Goal: Information Seeking & Learning: Check status

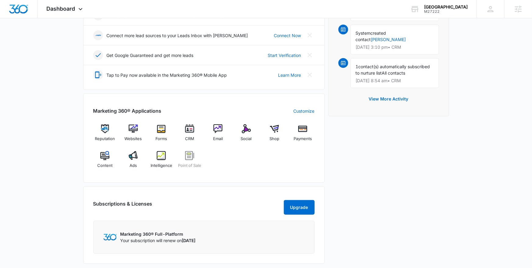
scroll to position [279, 0]
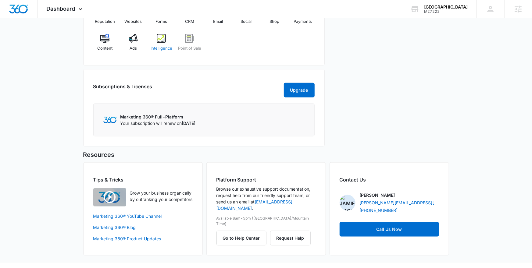
click at [160, 45] on span "Intelligence" at bounding box center [162, 48] width 22 height 6
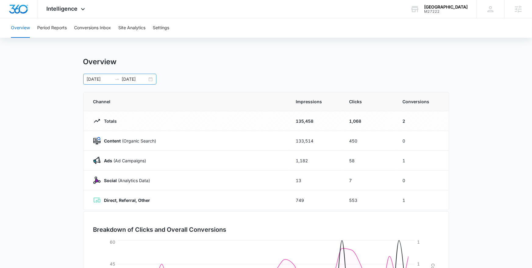
click at [153, 81] on div "[DATE] [DATE]" at bounding box center [119, 79] width 73 height 11
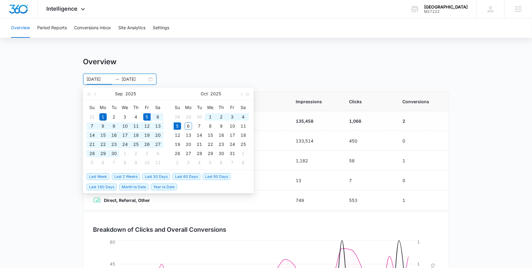
click at [154, 179] on span "Last 30 Days" at bounding box center [156, 177] width 28 height 7
type input "[DATE]"
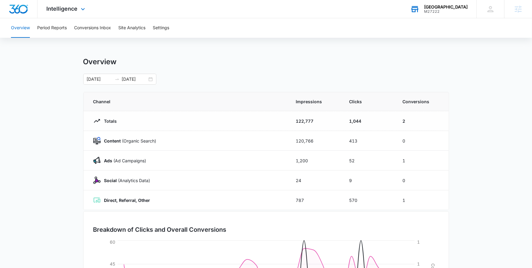
click at [426, 9] on div "M27222" at bounding box center [446, 11] width 44 height 4
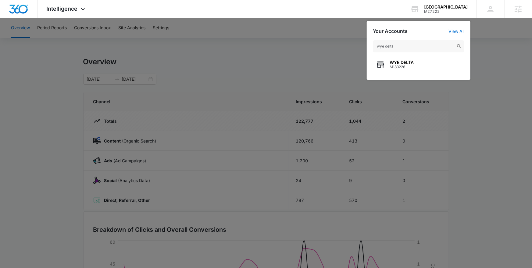
type input "wye delta"
click at [401, 64] on span "WYE DELTA" at bounding box center [402, 62] width 24 height 5
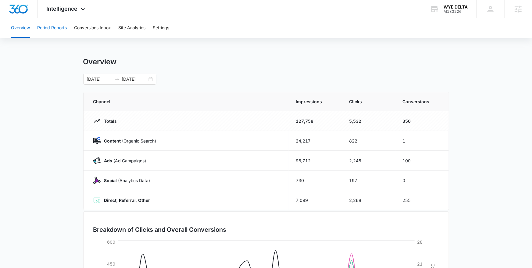
click at [51, 31] on button "Period Reports" at bounding box center [52, 28] width 30 height 20
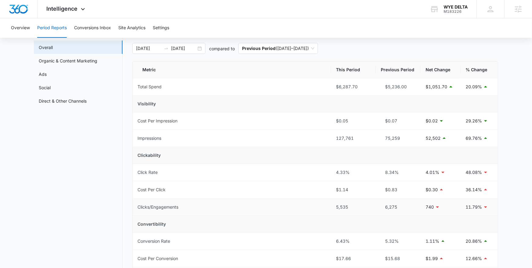
scroll to position [31, 0]
click at [199, 49] on div "[DATE] [DATE]" at bounding box center [168, 48] width 73 height 11
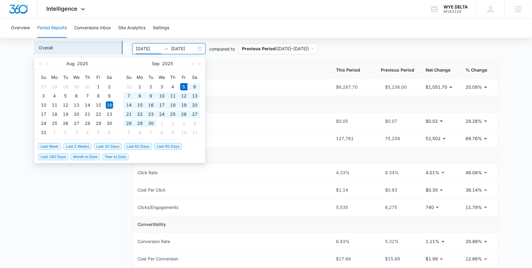
click at [102, 143] on span "Last 30 Days" at bounding box center [108, 146] width 28 height 7
type input "[DATE]"
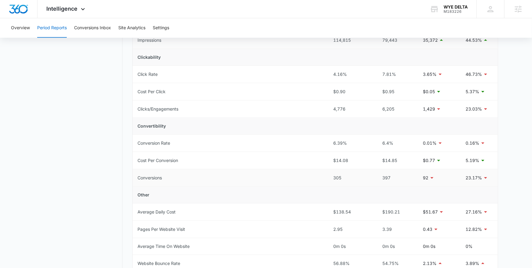
scroll to position [0, 0]
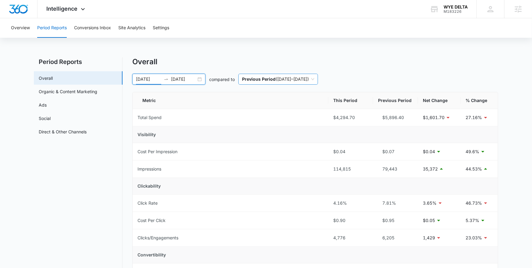
click at [254, 81] on p "Previous Period" at bounding box center [259, 79] width 34 height 5
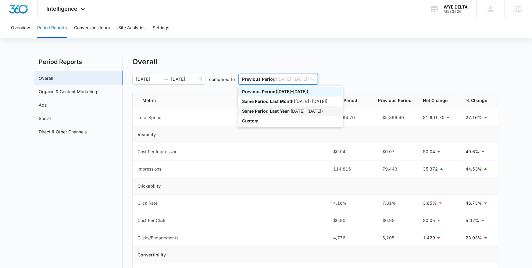
click at [254, 111] on p "Same Period Last Year" at bounding box center [265, 111] width 47 height 5
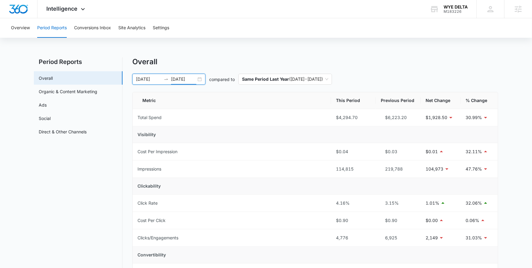
click at [192, 82] on input "[DATE]" at bounding box center [183, 79] width 25 height 7
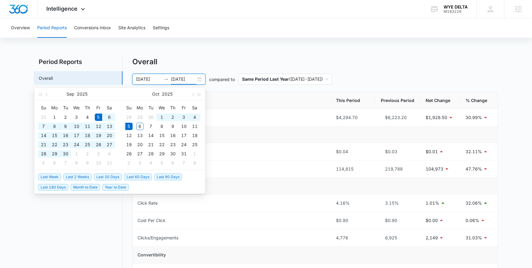
type input "[DATE]"
drag, startPoint x: 143, startPoint y: 175, endPoint x: 151, endPoint y: 173, distance: 8.3
click at [143, 175] on span "Last 60 Days" at bounding box center [138, 177] width 28 height 7
type input "[DATE]"
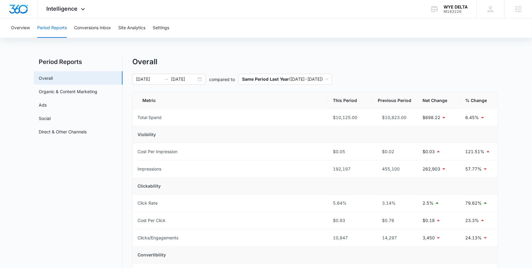
click at [310, 80] on span "Same Period Last Year ( [DATE] - [DATE] )" at bounding box center [285, 79] width 86 height 10
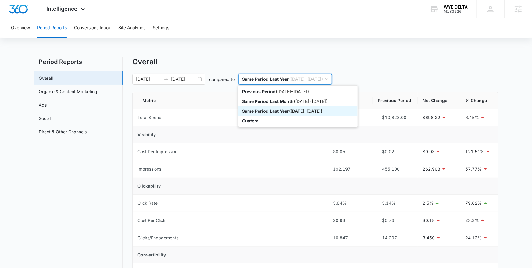
click at [310, 80] on span "Same Period Last Year ( [DATE] - [DATE] )" at bounding box center [285, 79] width 86 height 10
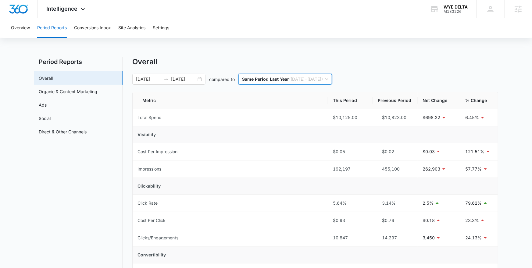
click at [310, 80] on span "Same Period Last Year ( [DATE] - [DATE] )" at bounding box center [285, 79] width 86 height 10
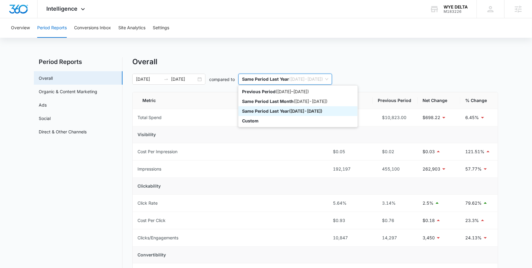
click at [302, 110] on div "Same Period Last Year ( [DATE] - [DATE] )" at bounding box center [298, 111] width 112 height 7
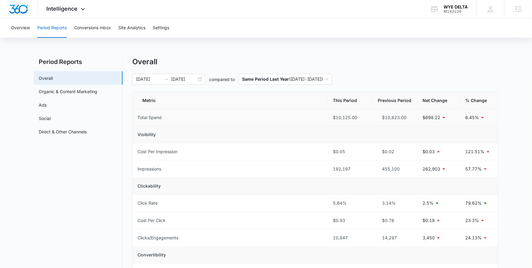
click at [292, 121] on td "Total Spend" at bounding box center [231, 117] width 196 height 17
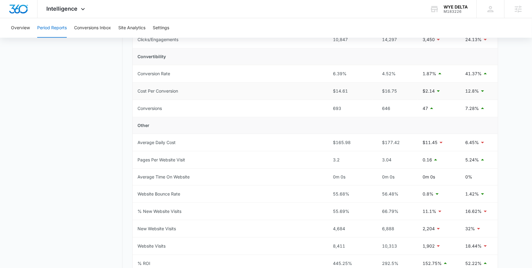
scroll to position [200, 0]
